Goal: Transaction & Acquisition: Purchase product/service

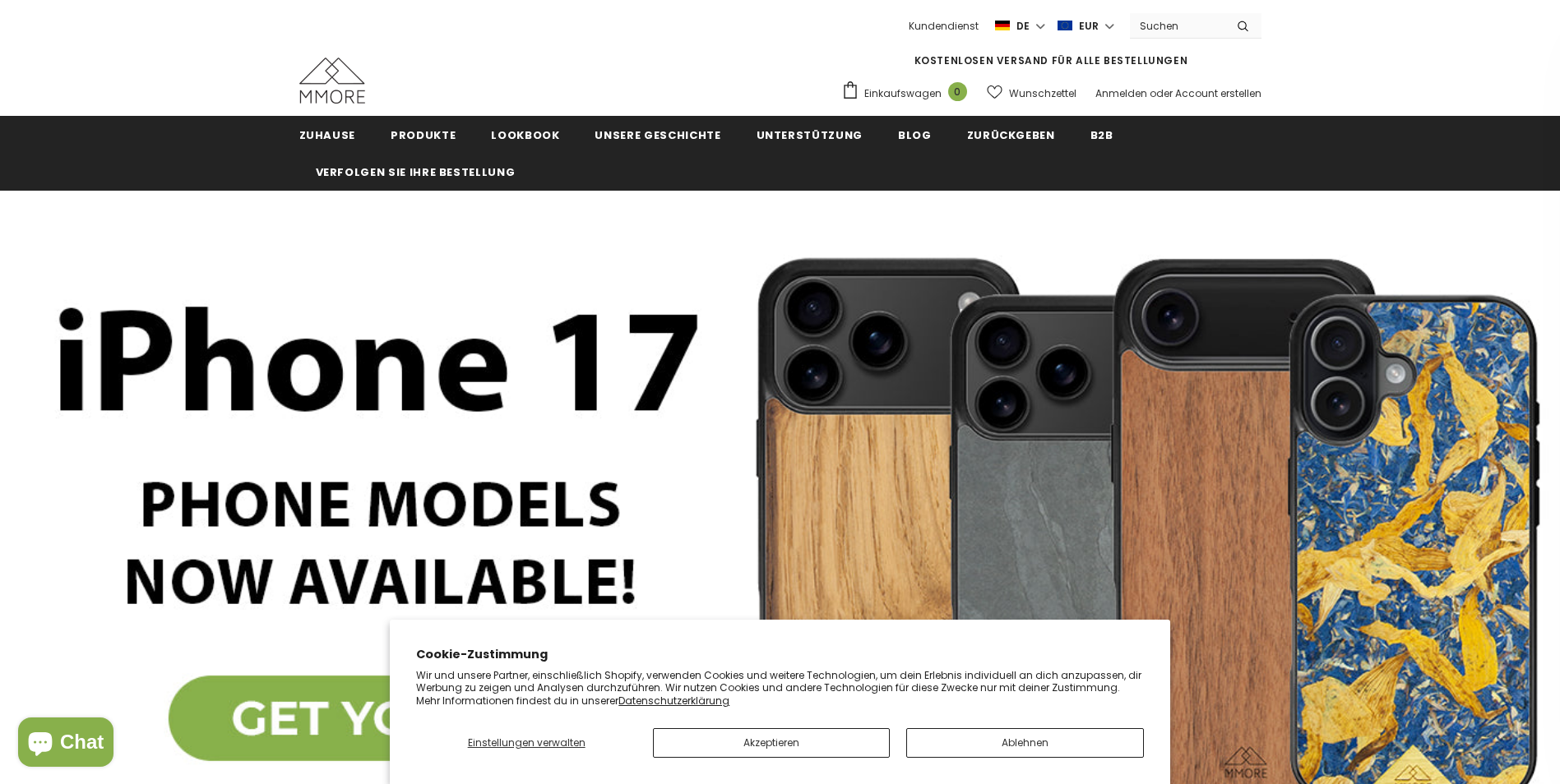
click at [1247, 26] on icon "submit" at bounding box center [1243, 26] width 11 height 12
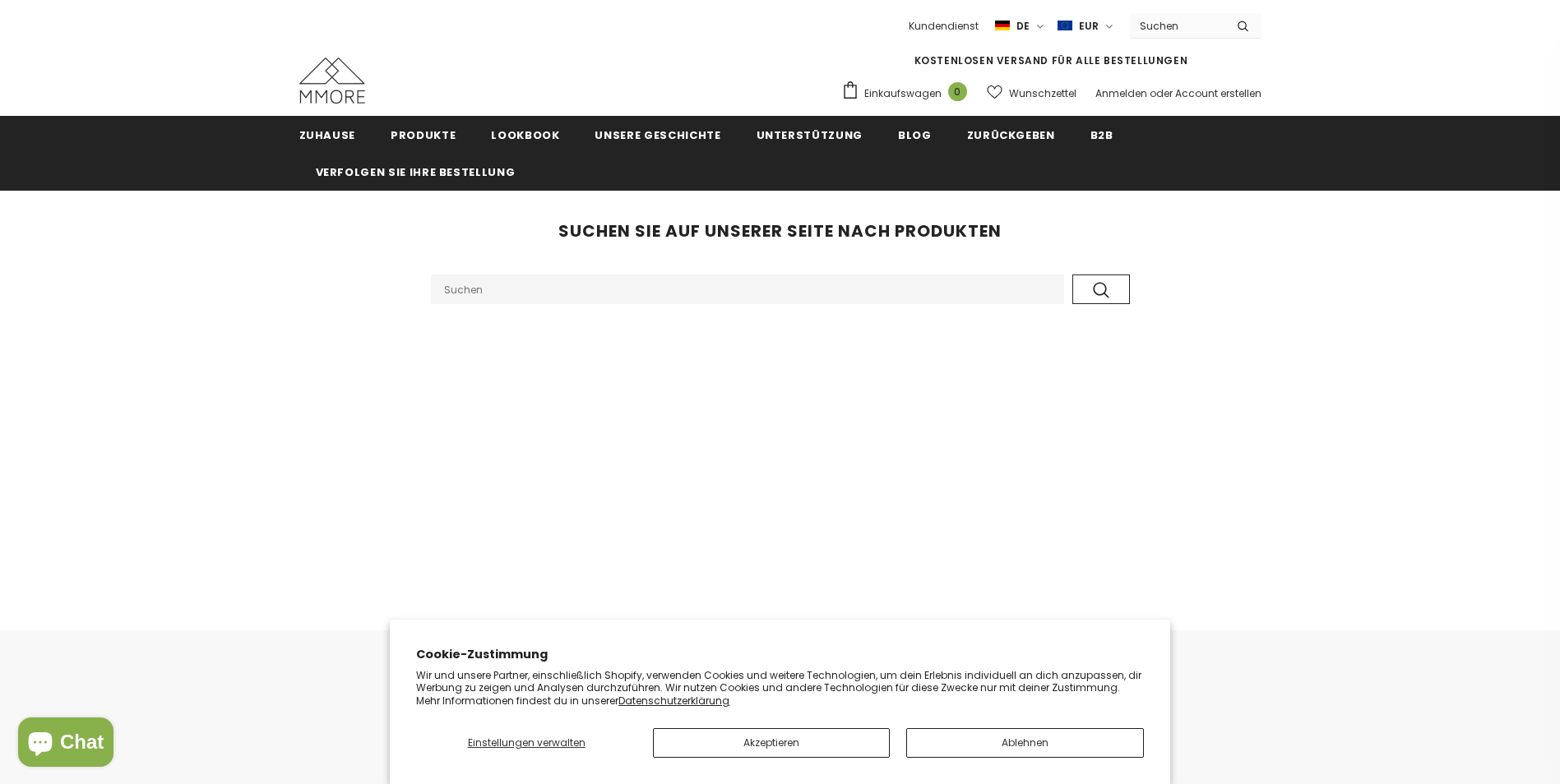
click at [481, 295] on input "Search Site" at bounding box center [747, 289] width 633 height 29
type input "g"
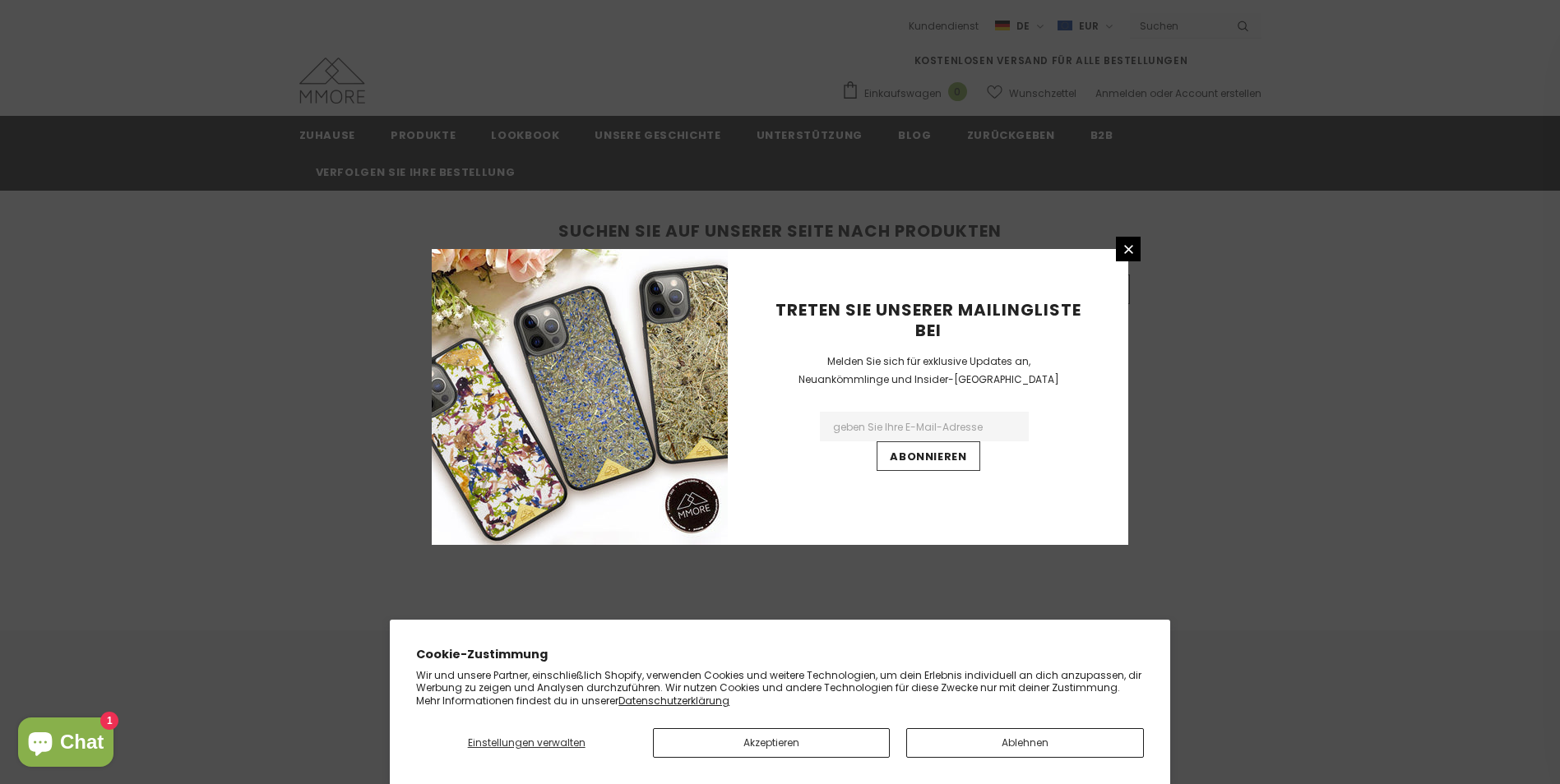
type input "handyhülle galaxy A7 (2018)"
click at [1073, 275] on button "submit" at bounding box center [1101, 289] width 58 height 29
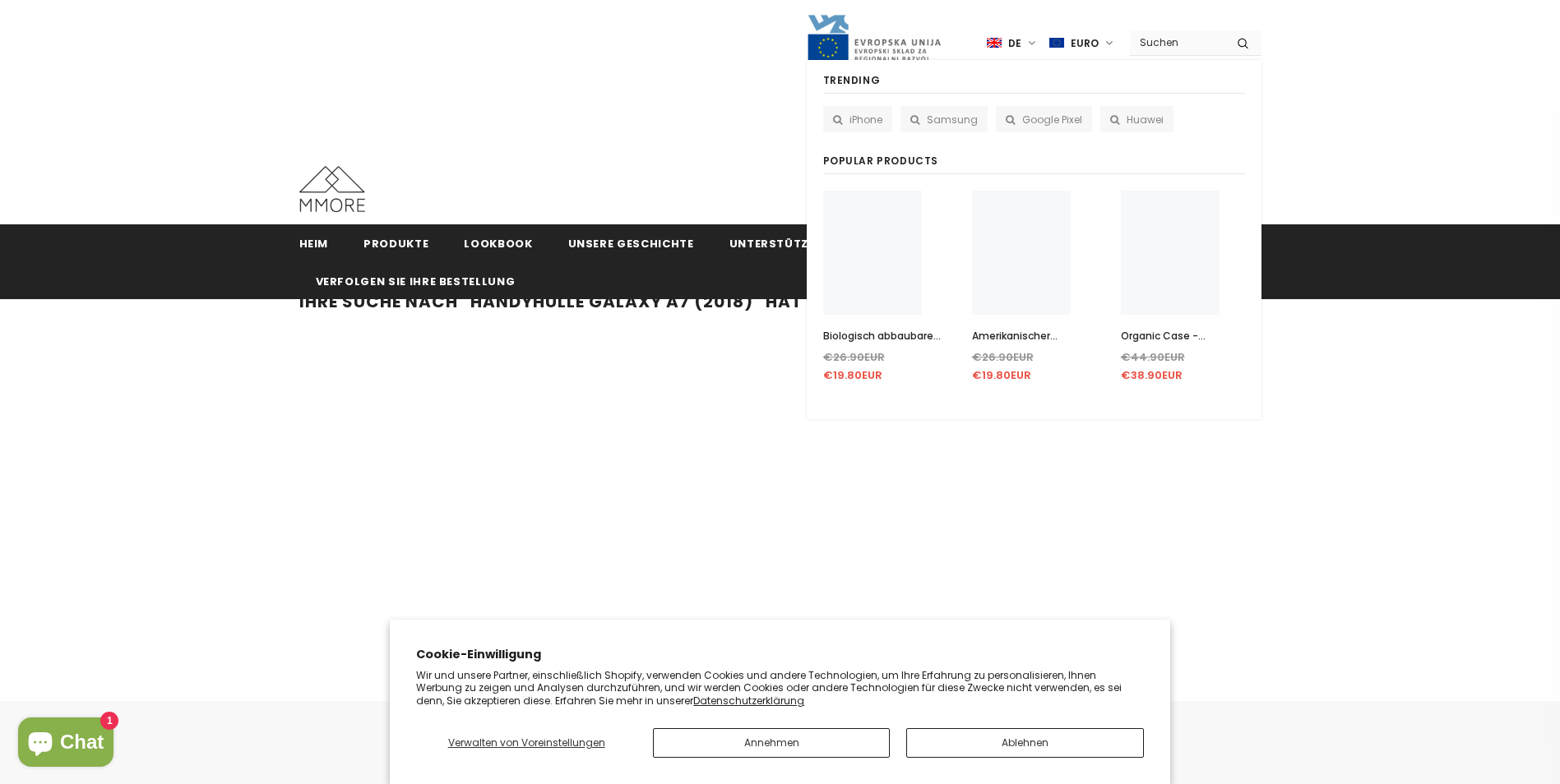
click at [1164, 46] on input "Website durchsuchen" at bounding box center [1176, 42] width 94 height 24
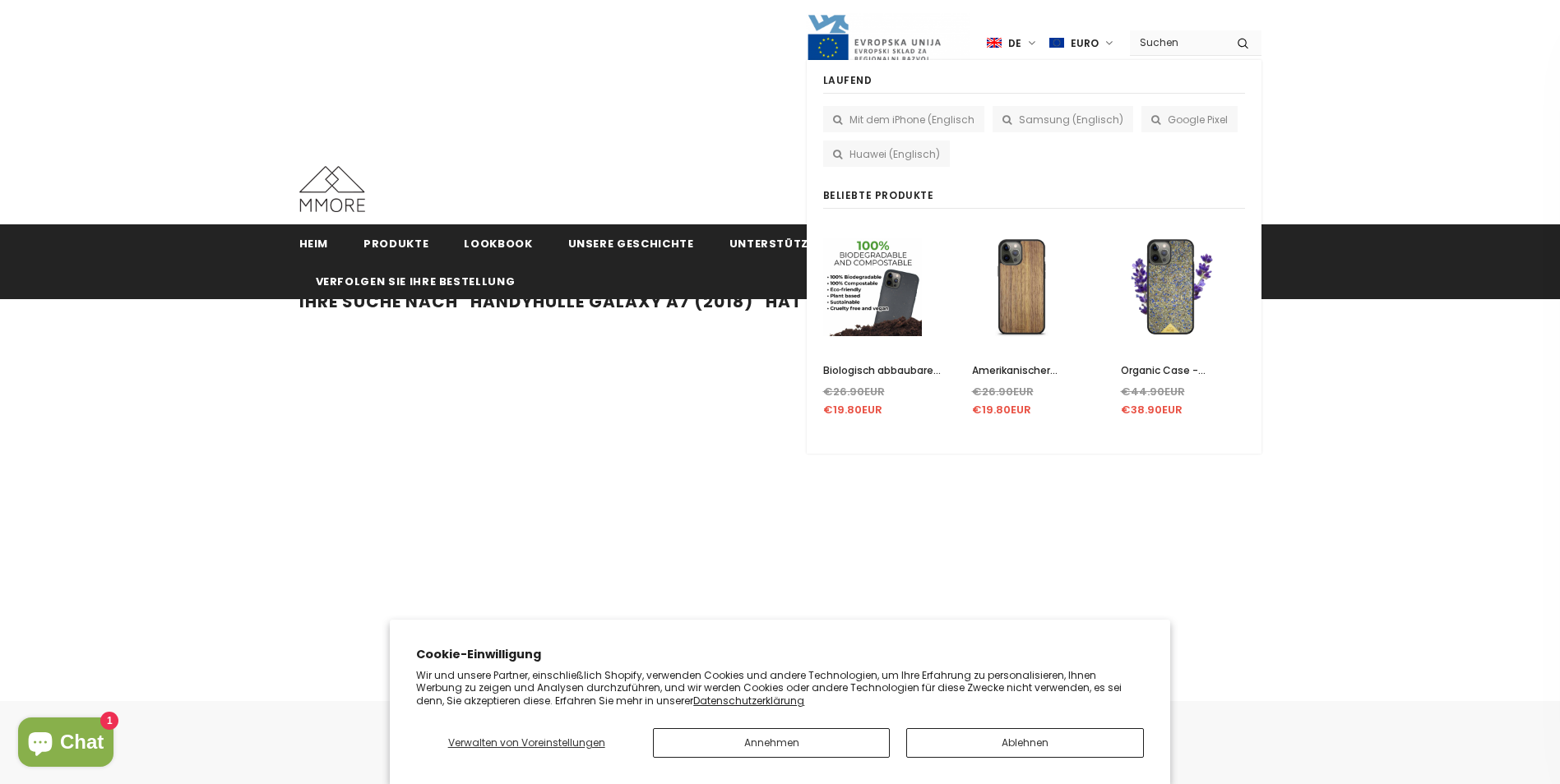
click at [896, 293] on img at bounding box center [873, 288] width 99 height 125
